Goal: Find specific page/section: Find specific page/section

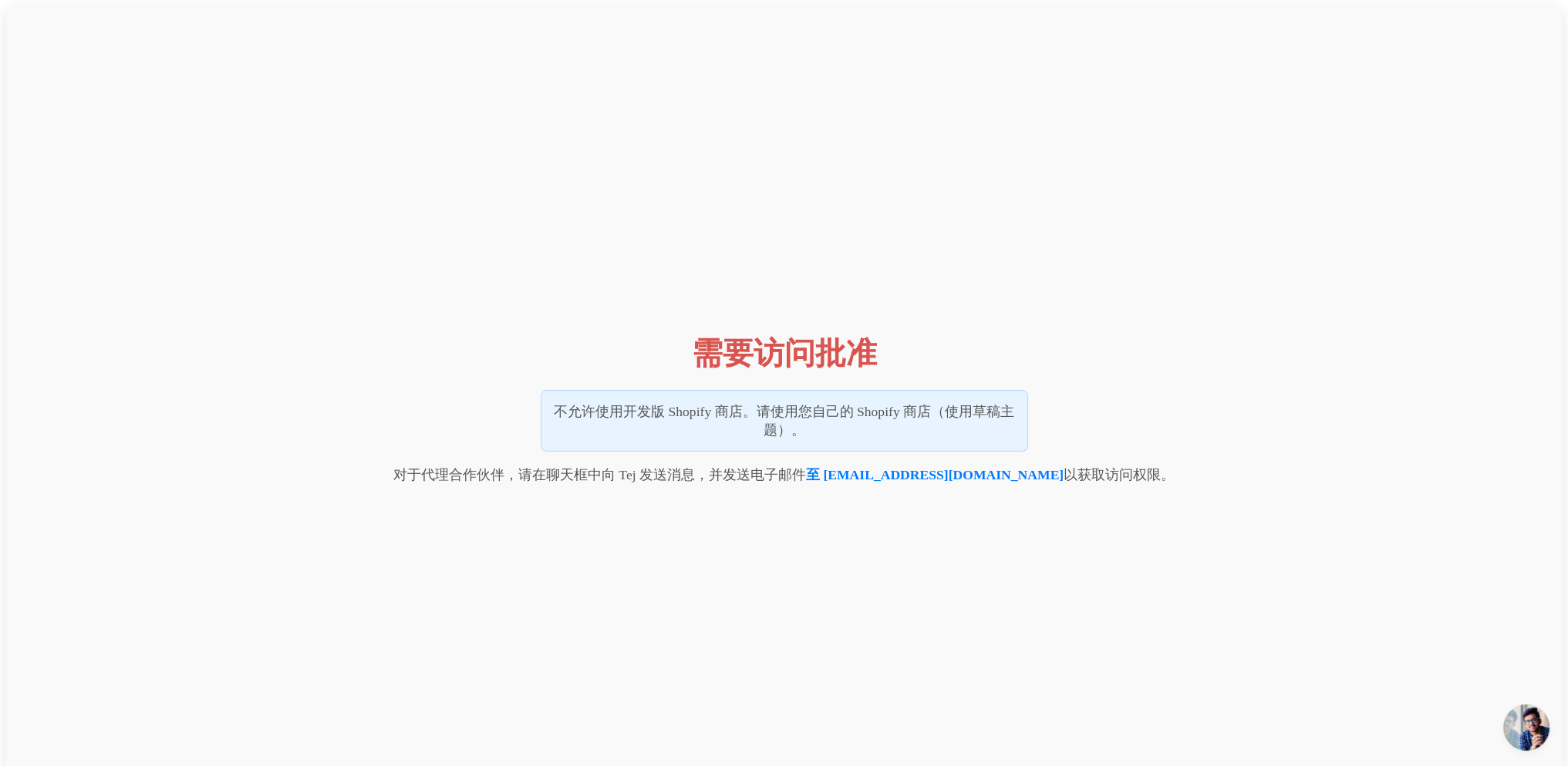
click at [725, 357] on font "需要访问批准" at bounding box center [784, 353] width 185 height 35
click at [753, 339] on font "需要访问批准" at bounding box center [784, 353] width 185 height 35
click at [1533, 733] on span "开放式聊天" at bounding box center [1525, 727] width 46 height 46
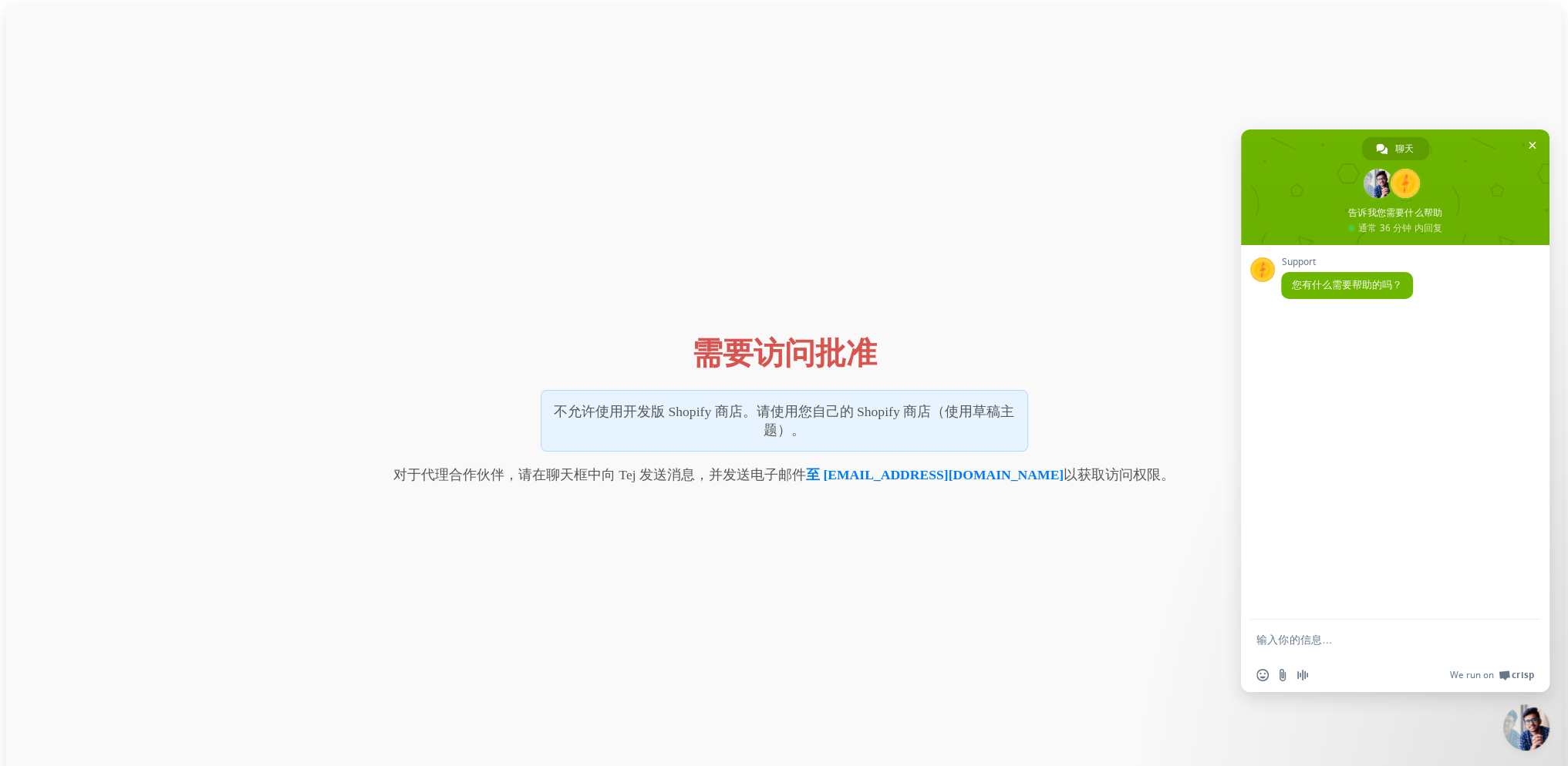
click at [1227, 613] on div "需要访问批准 不允许使用开发版 Shopify 商店。请使用您自己的 Shopify 商店（使用草稿主题）。 对于代理合作伙伴，请在聊天框中向 [PERSON…" at bounding box center [784, 405] width 1556 height 797
click at [1087, 564] on div "需要访问批准 不允许使用开发版 Shopify 商店。请使用您自己的 Shopify 商店（使用草稿主题）。 对于代理合作伙伴，请在聊天框中向 [PERSON…" at bounding box center [784, 405] width 1556 height 797
